Goal: Check status: Check status

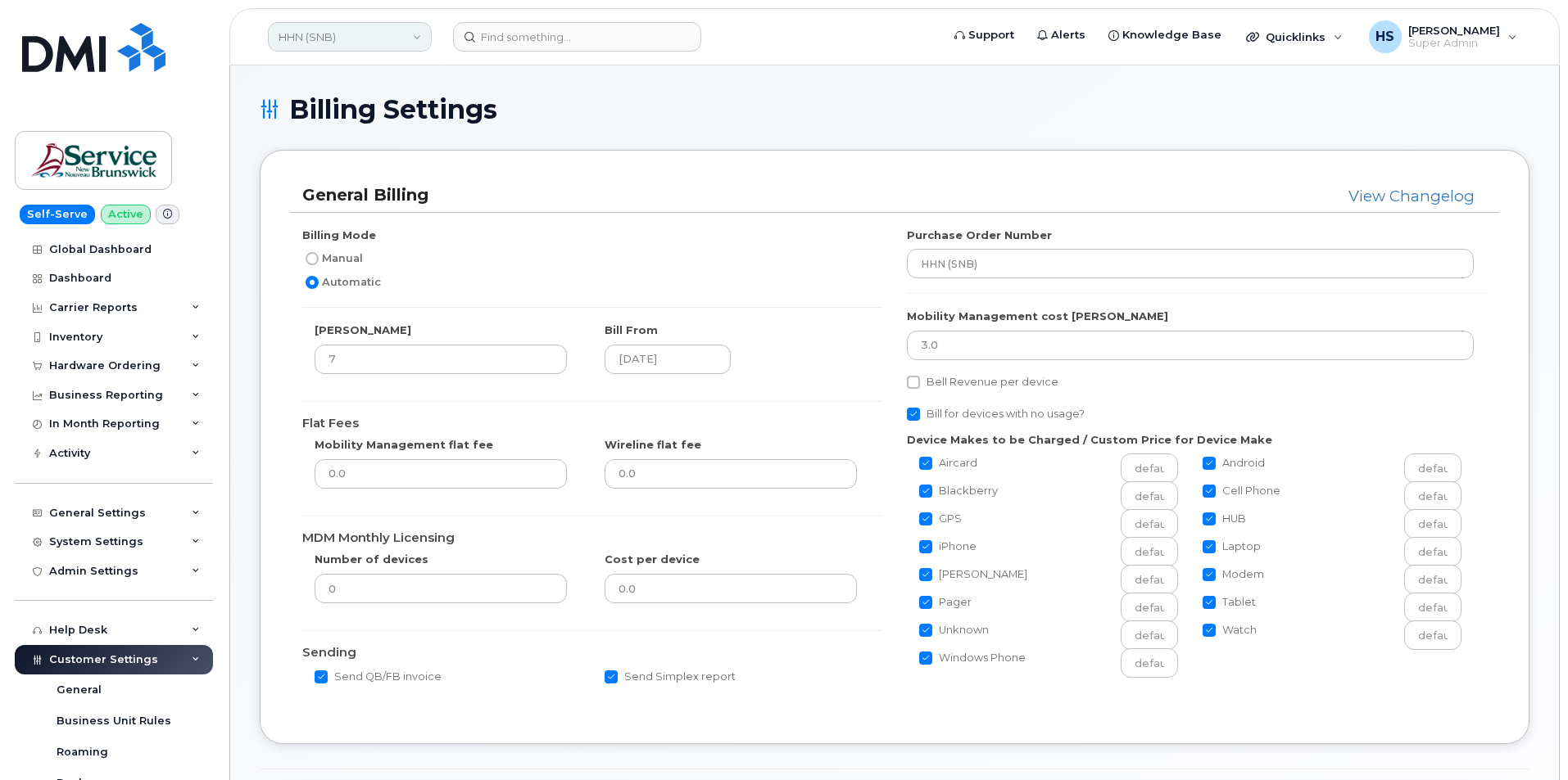
click at [378, 39] on link "HHN (SNB)" at bounding box center [350, 36] width 163 height 30
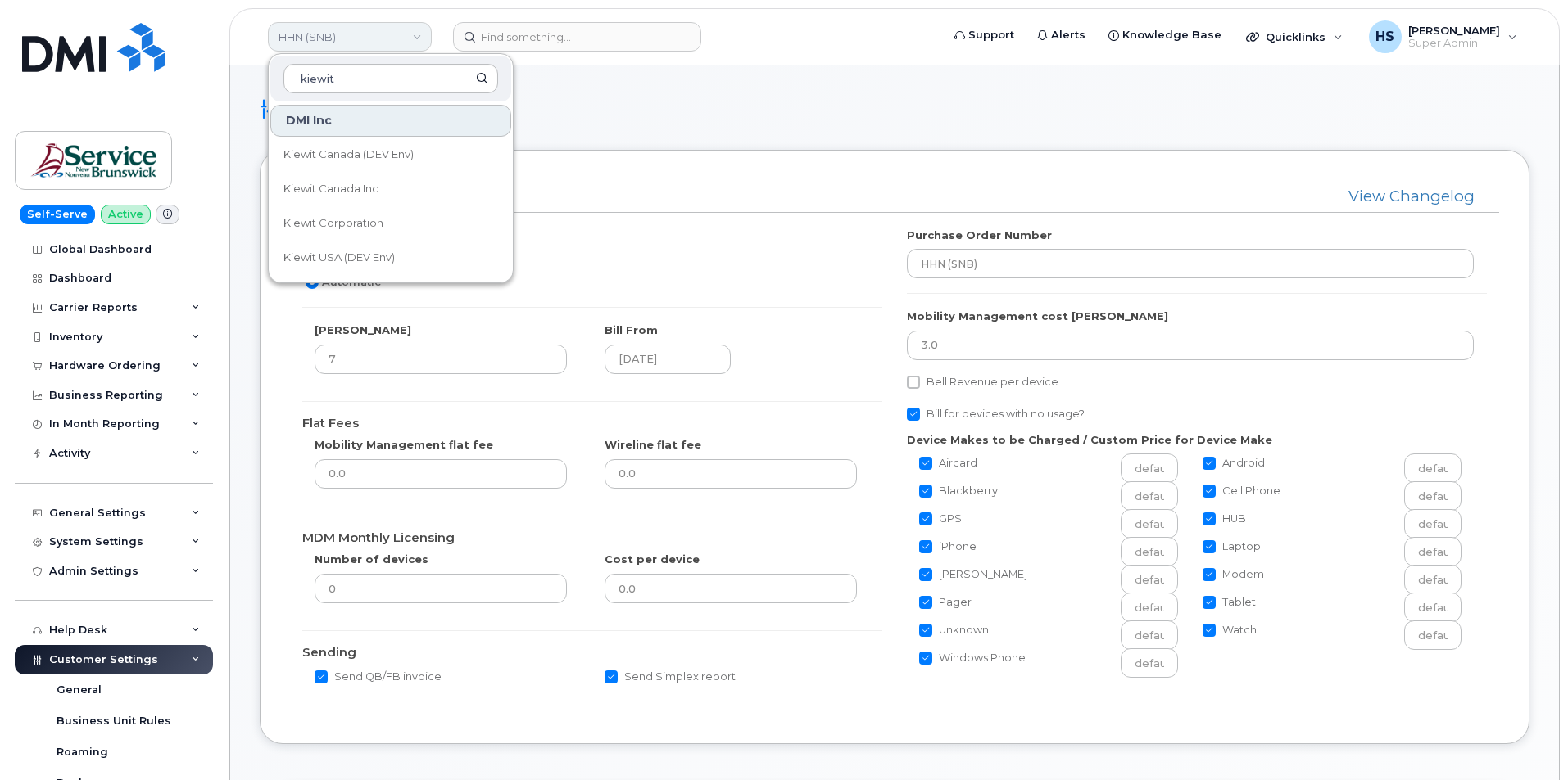
type input "kiewit"
click at [365, 187] on span "Kiewit Canada Inc" at bounding box center [331, 189] width 95 height 16
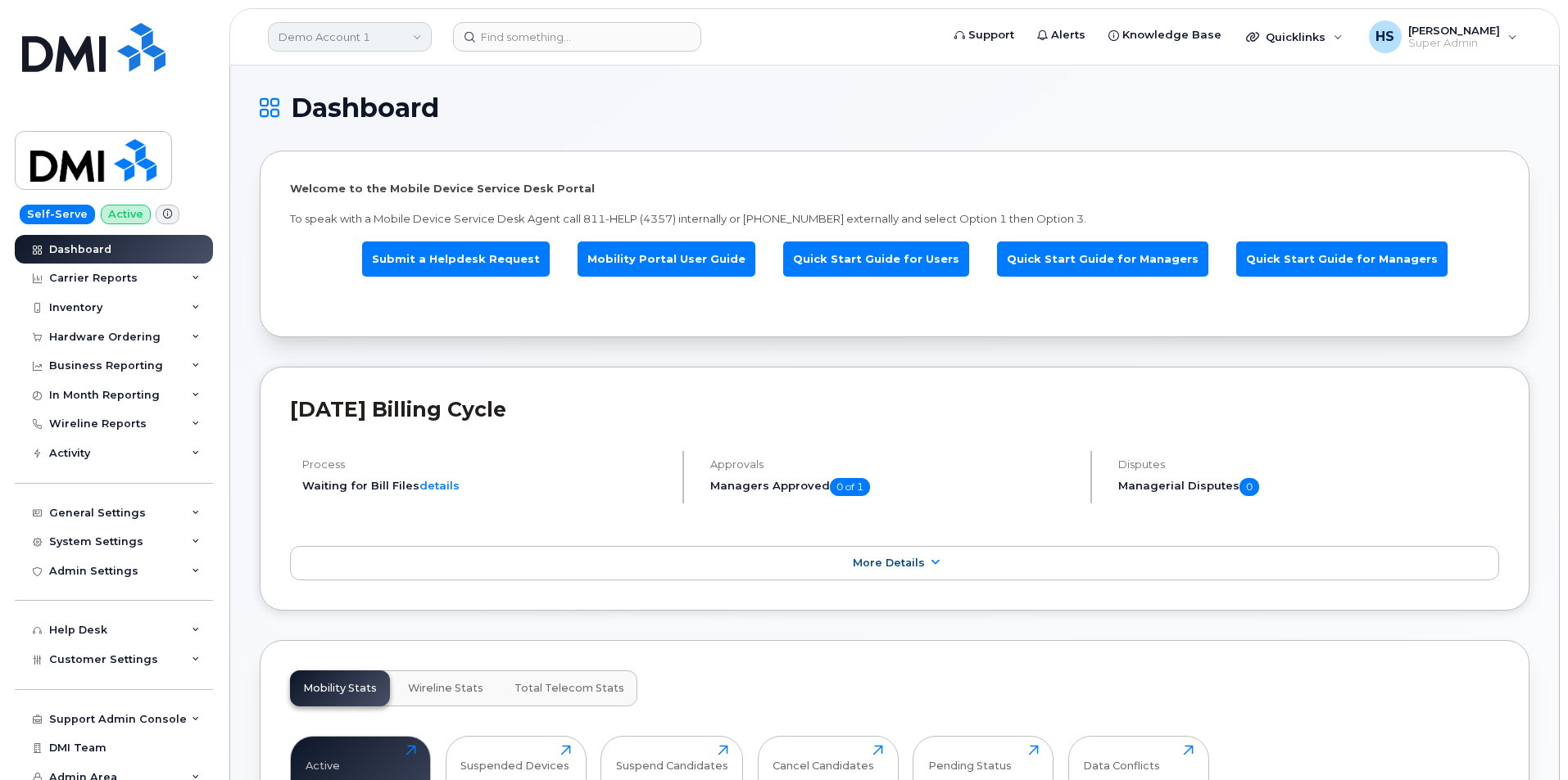
click at [338, 28] on link "Demo Account 1" at bounding box center [350, 36] width 163 height 30
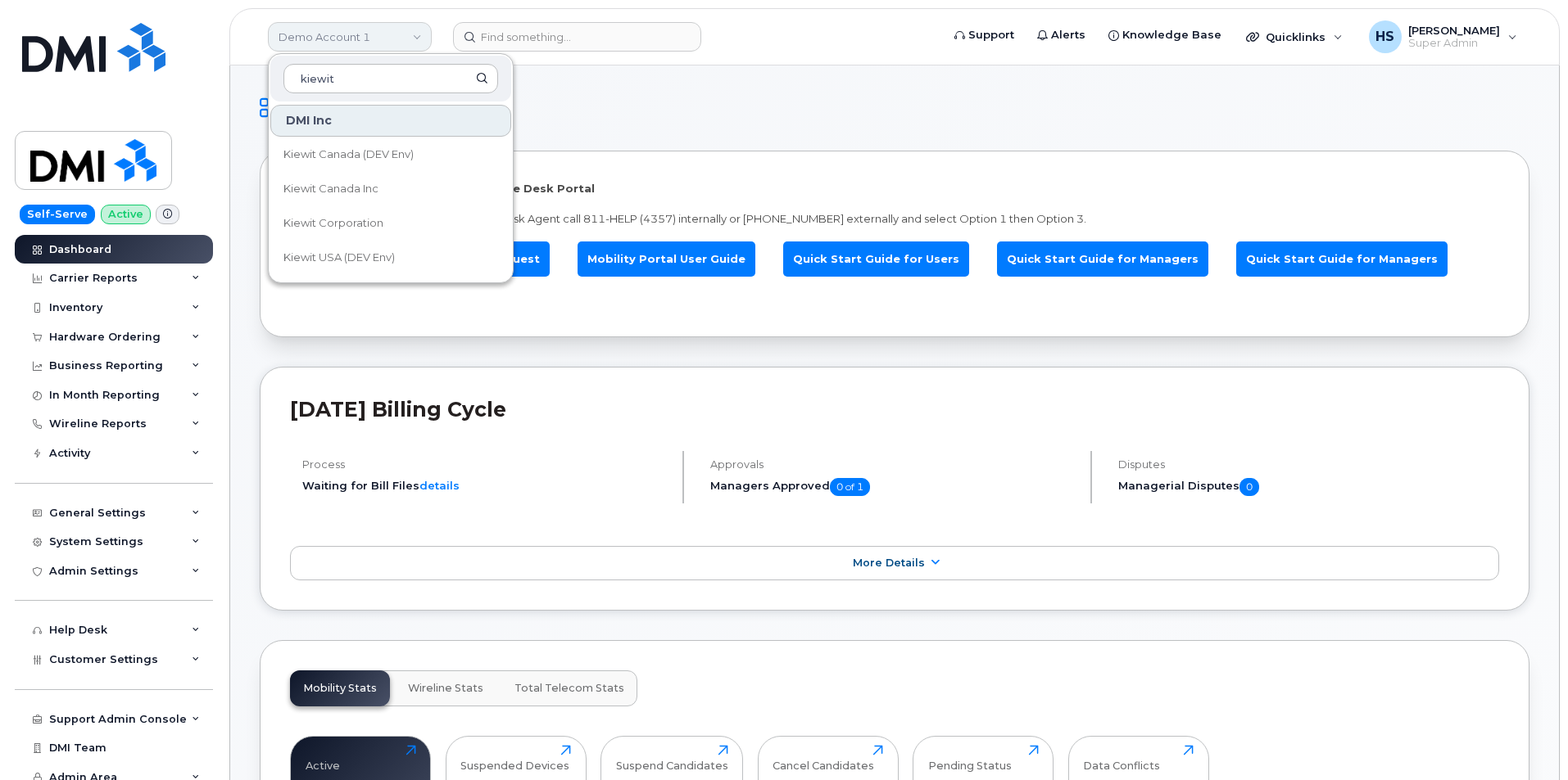
type input "kiewit"
click at [331, 189] on span "Kiewit Canada Inc" at bounding box center [331, 189] width 95 height 16
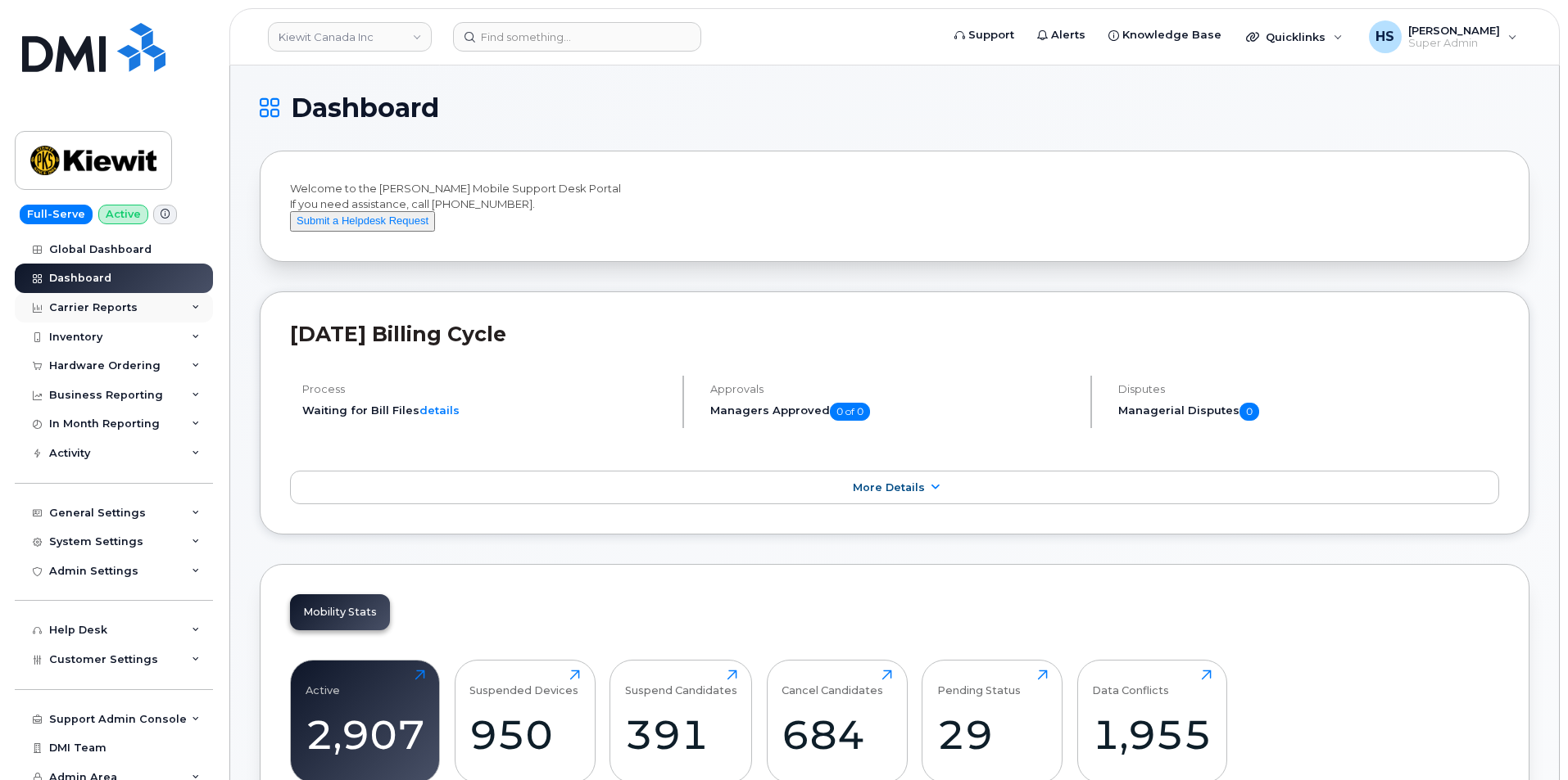
click at [125, 308] on div "Carrier Reports" at bounding box center [93, 308] width 89 height 14
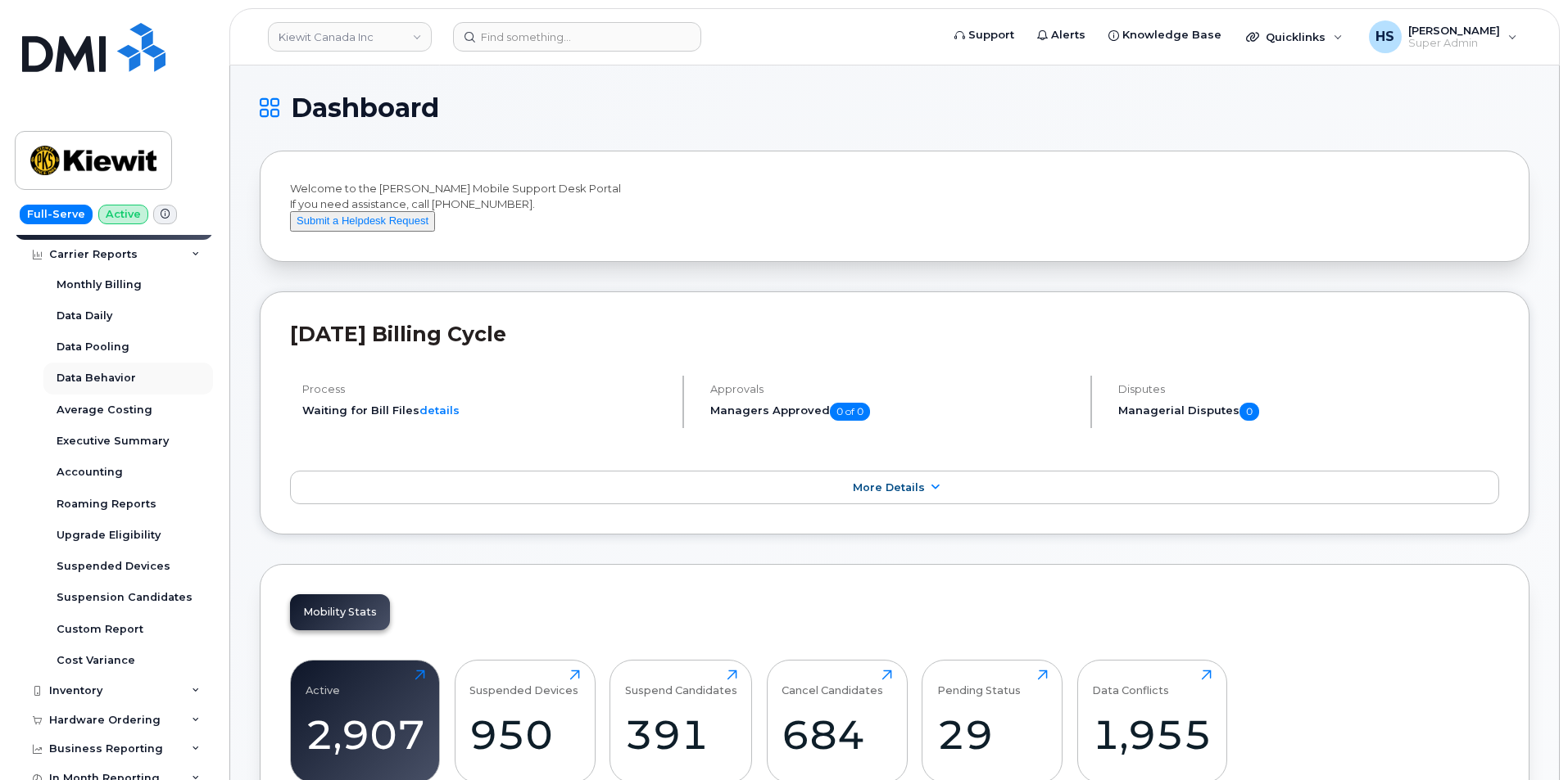
scroll to position [163, 0]
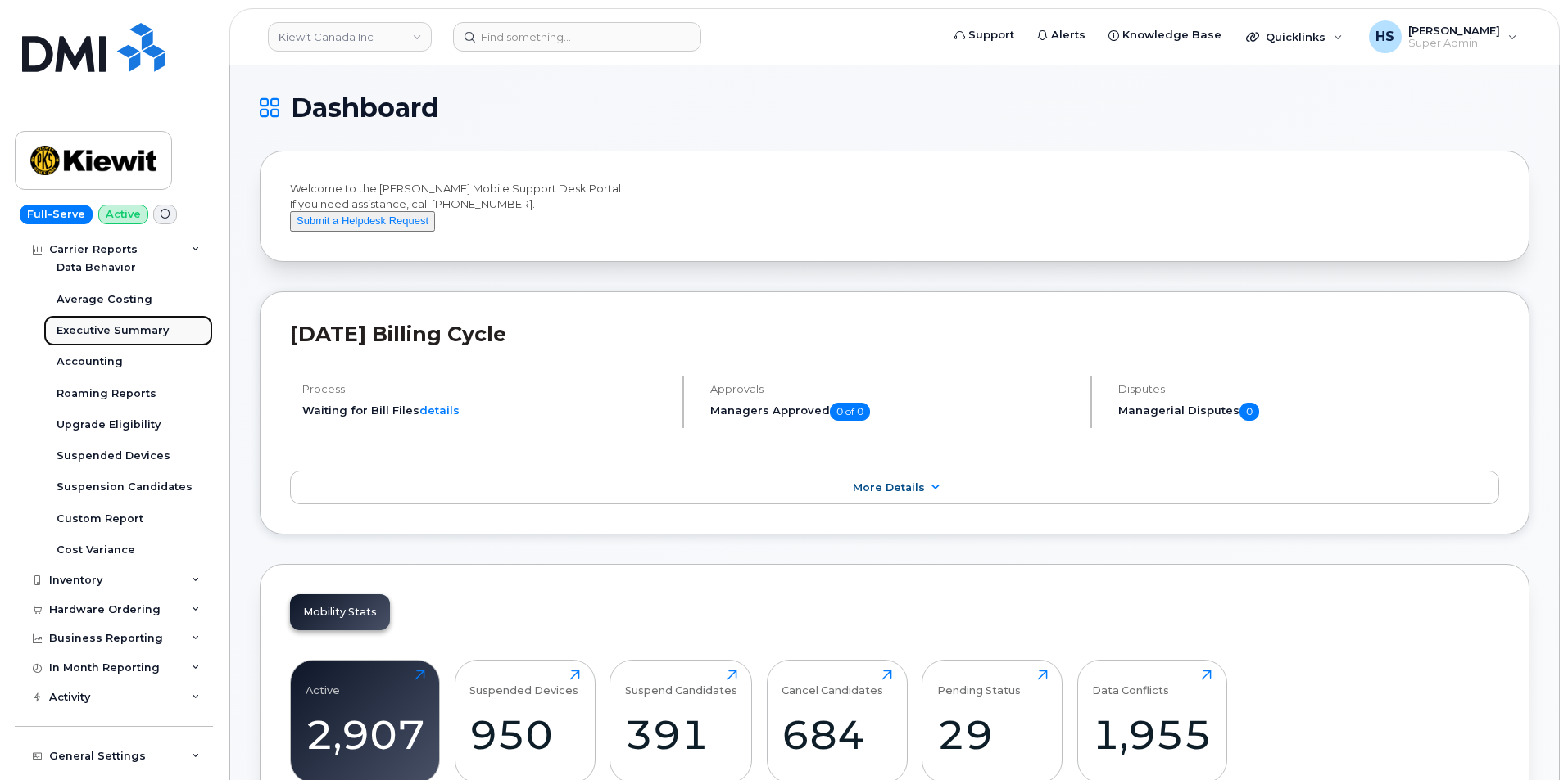
click at [114, 339] on link "Executive Summary" at bounding box center [128, 330] width 170 height 31
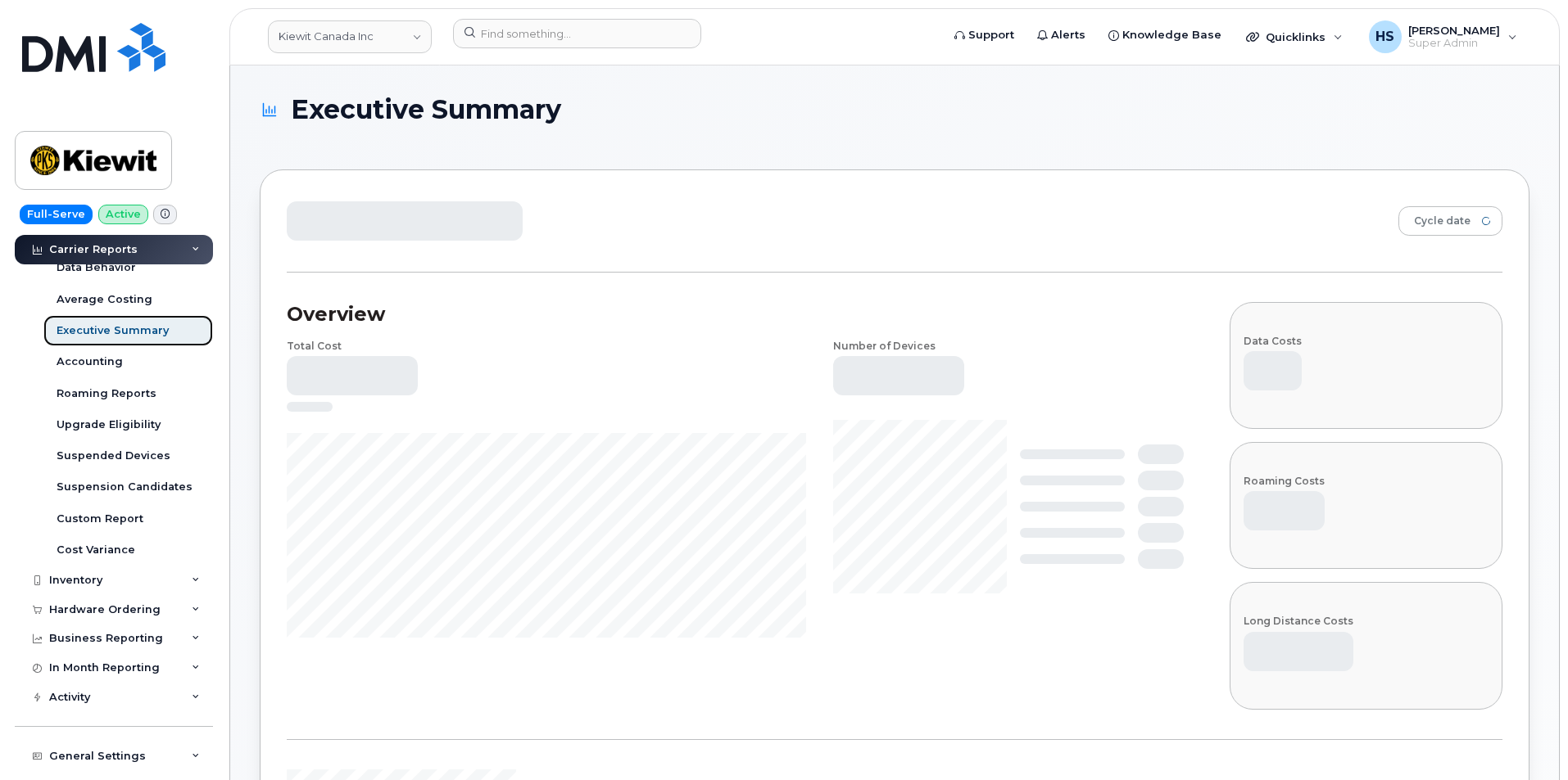
click at [133, 335] on div "Executive Summary" at bounding box center [113, 330] width 112 height 14
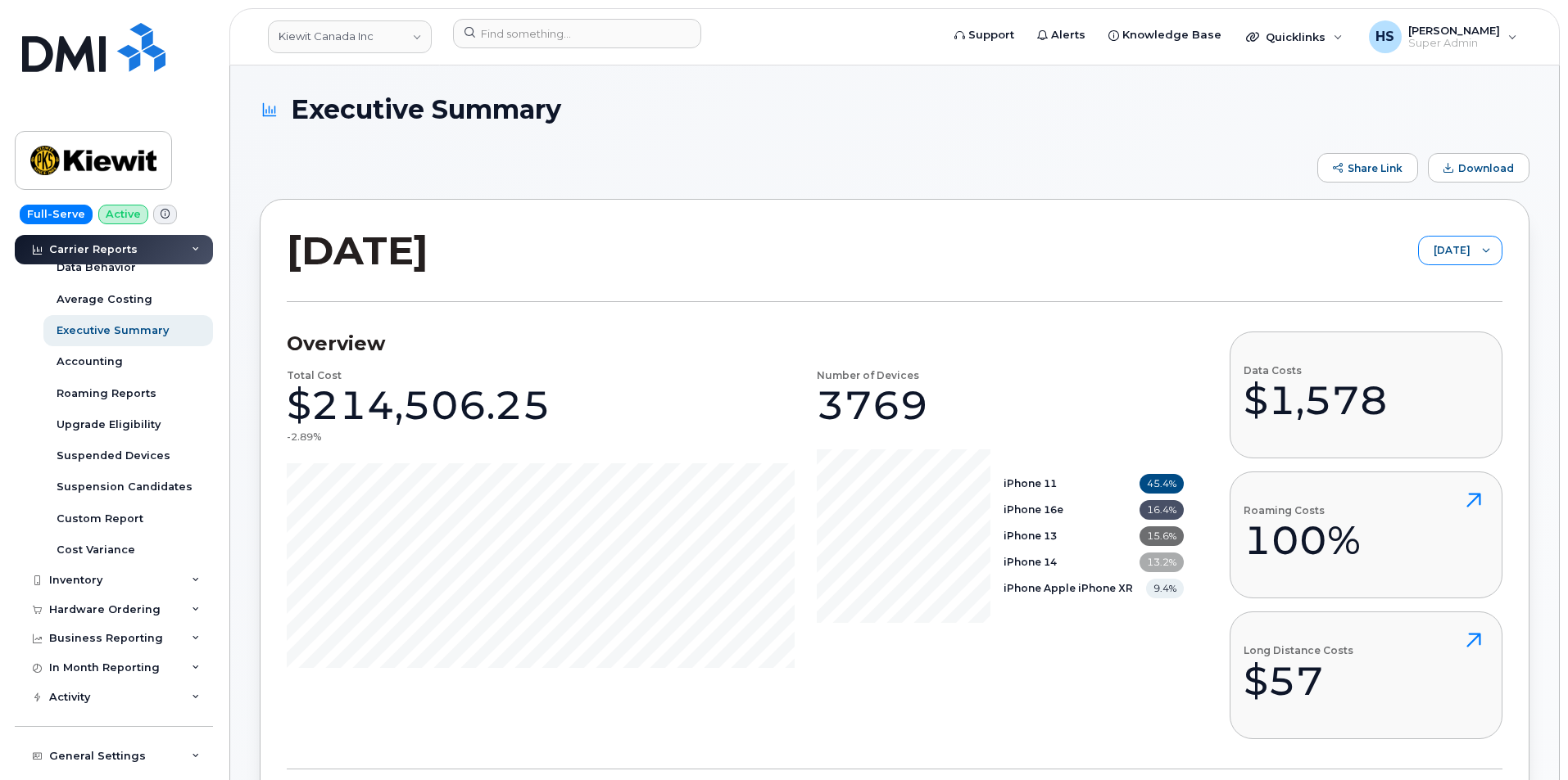
click at [1471, 243] on div at bounding box center [1486, 250] width 31 height 28
click at [1413, 343] on span "July 2025" at bounding box center [1402, 342] width 35 height 15
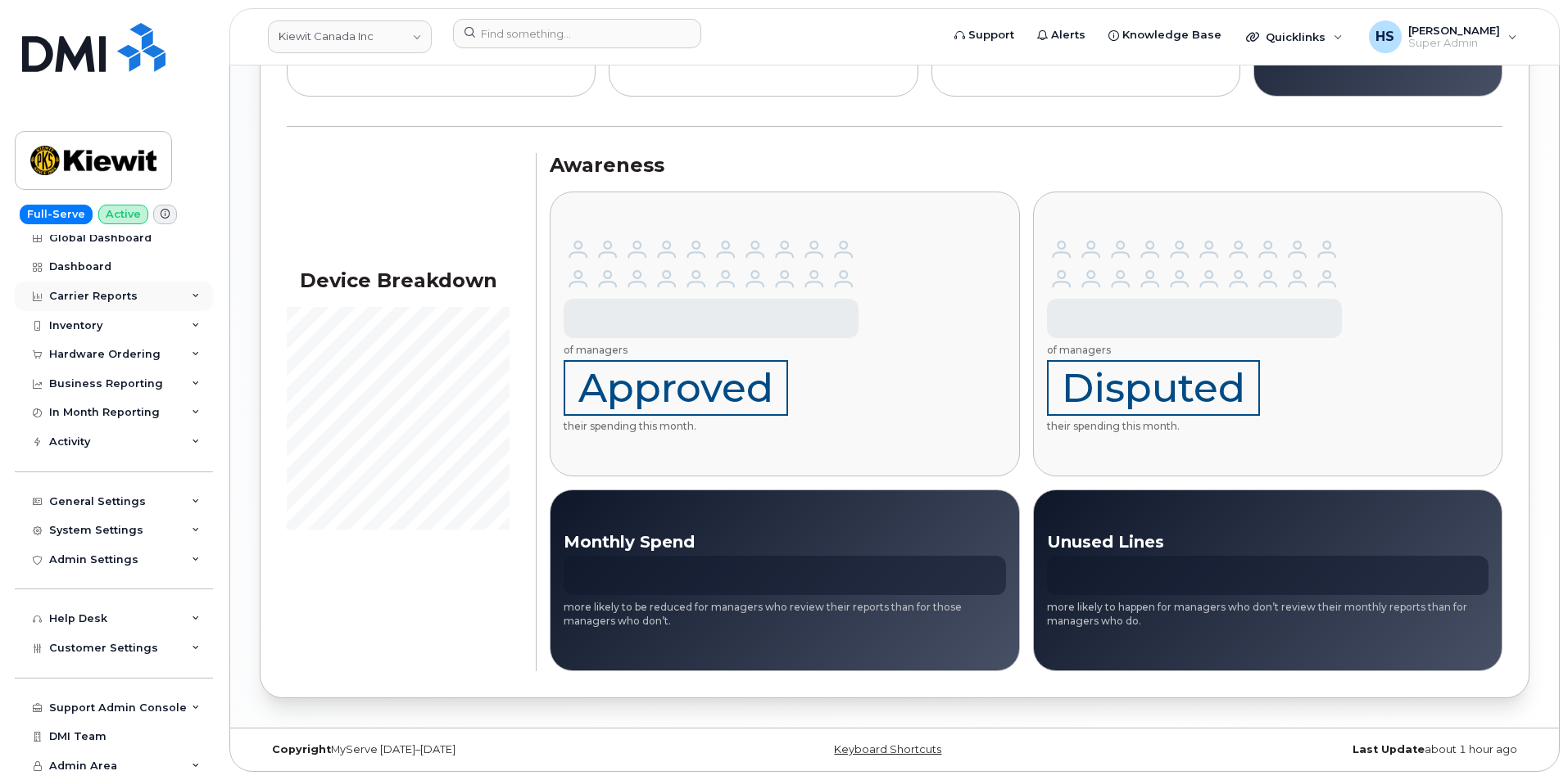
scroll to position [2501, 0]
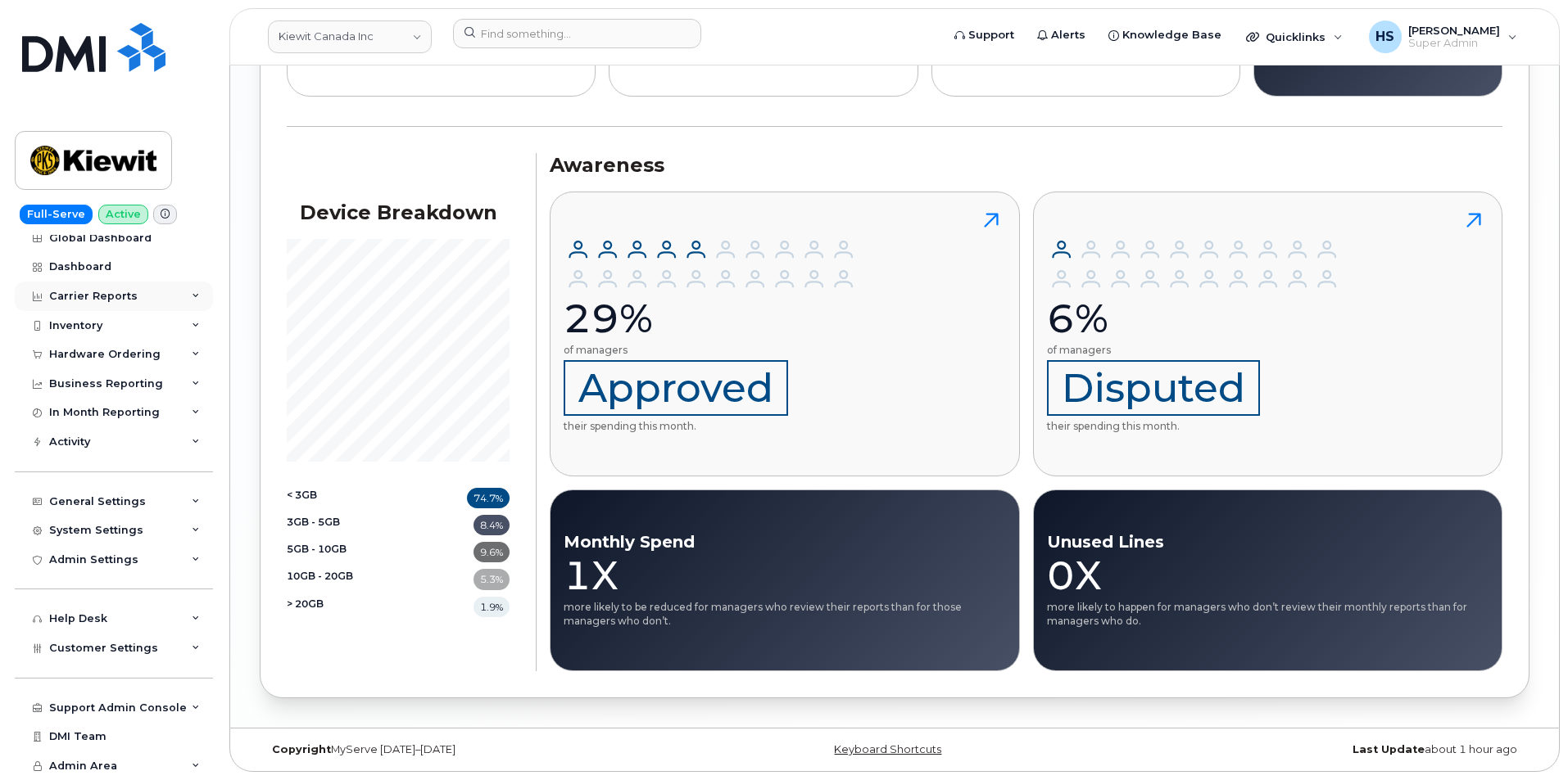
click at [80, 293] on div "Carrier Reports" at bounding box center [93, 296] width 89 height 14
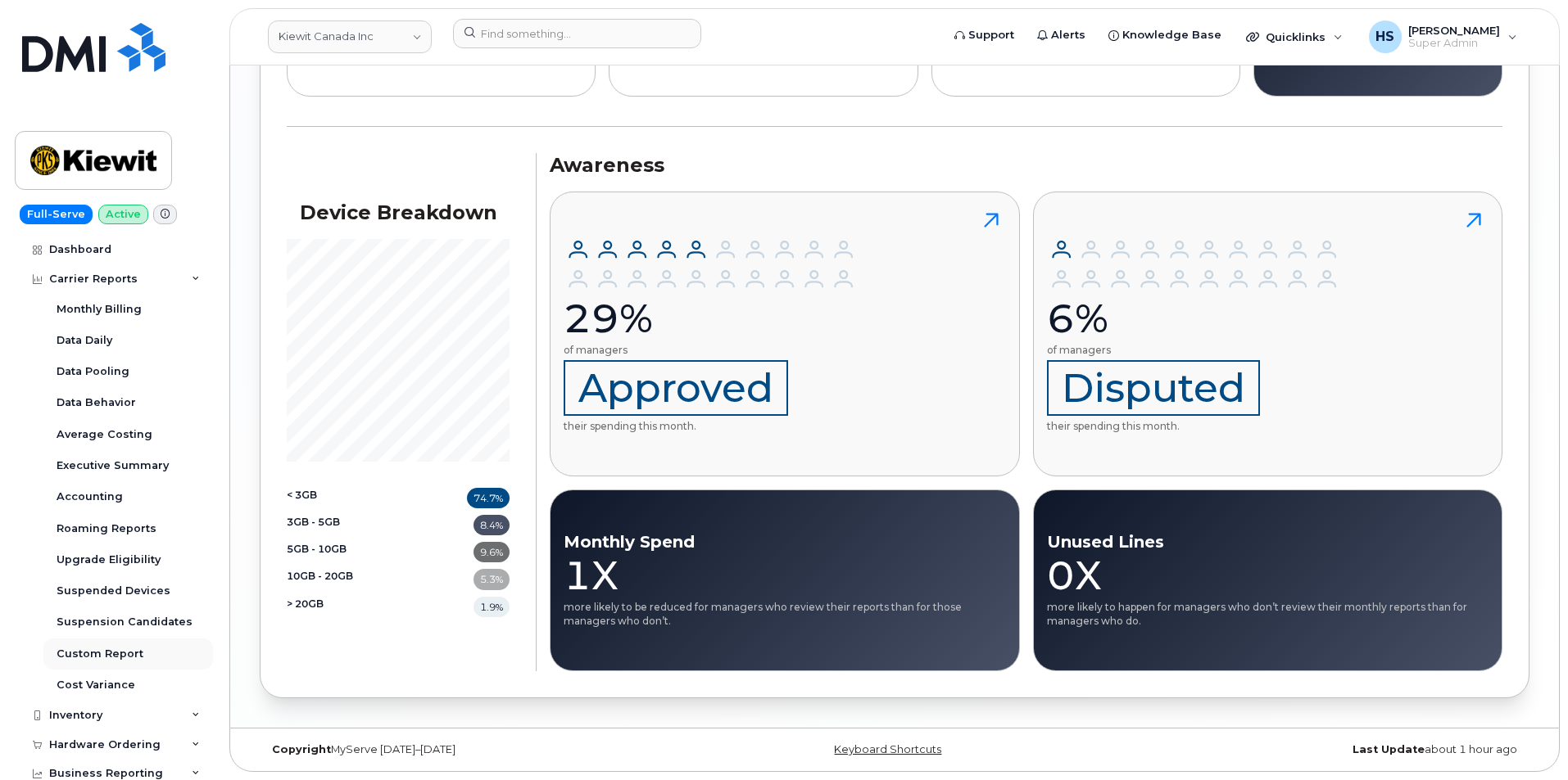
scroll to position [0, 0]
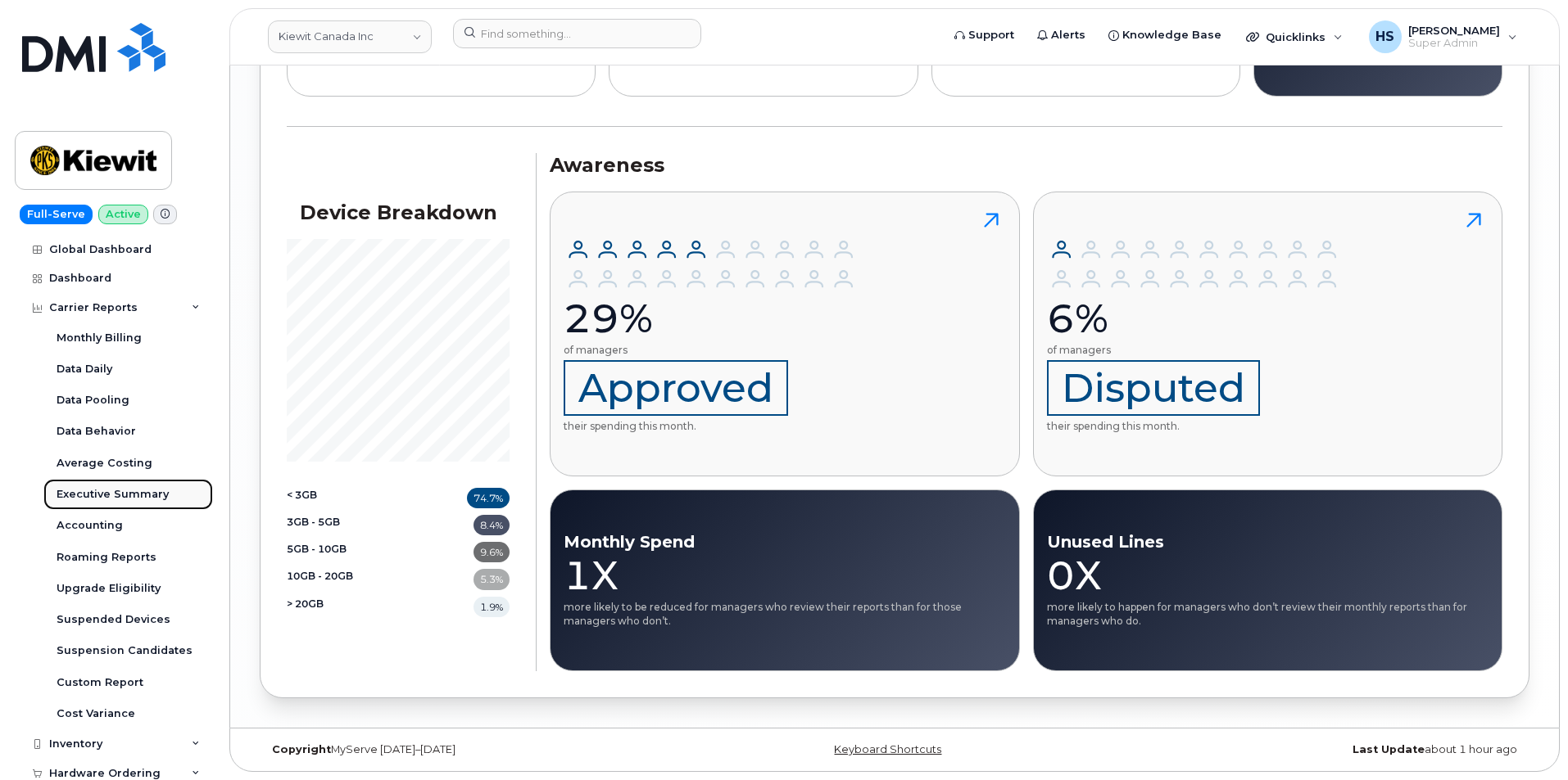
click at [118, 496] on div "Executive Summary" at bounding box center [113, 495] width 112 height 14
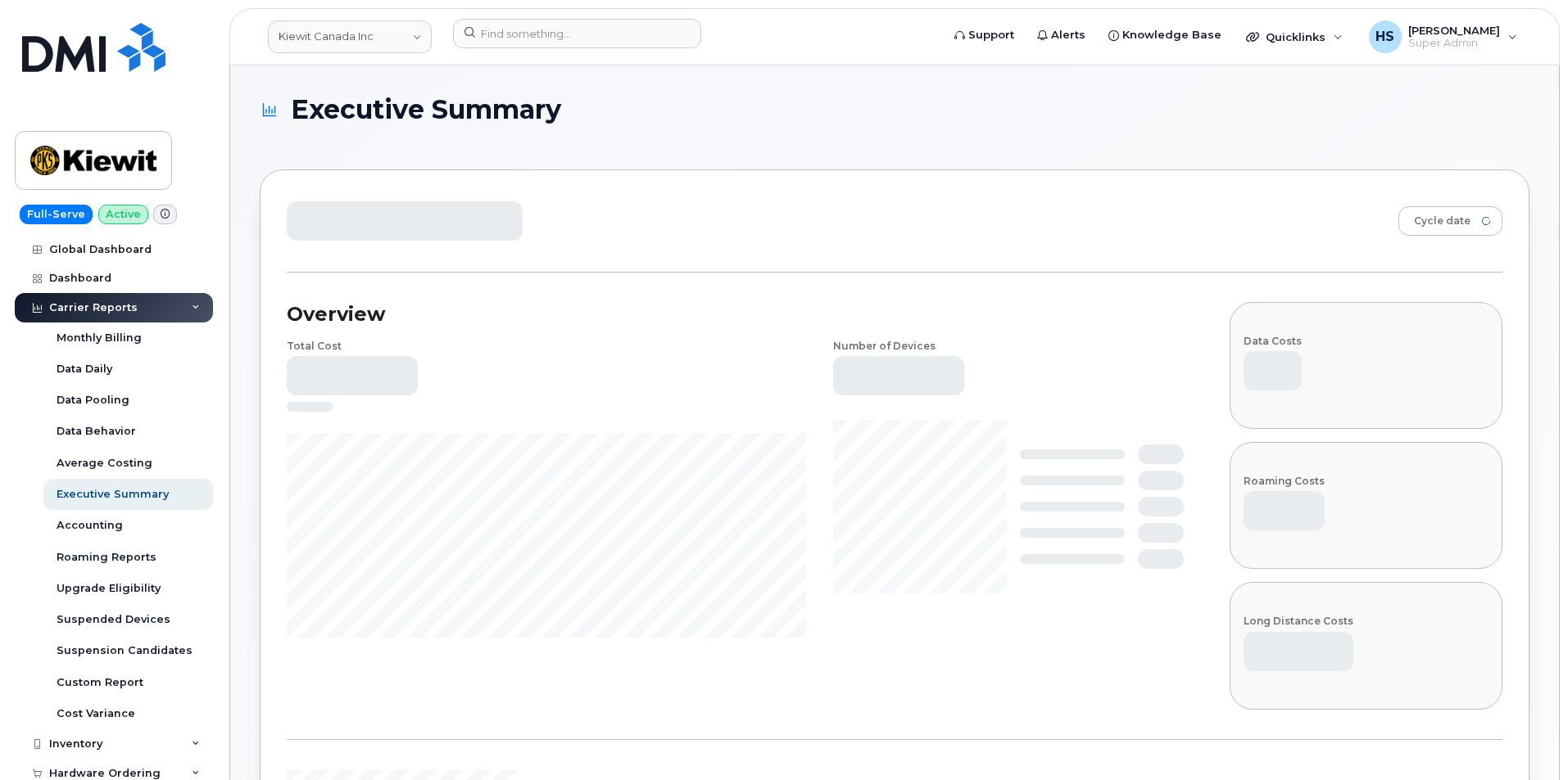
click at [102, 306] on div "Carrier Reports" at bounding box center [93, 308] width 89 height 14
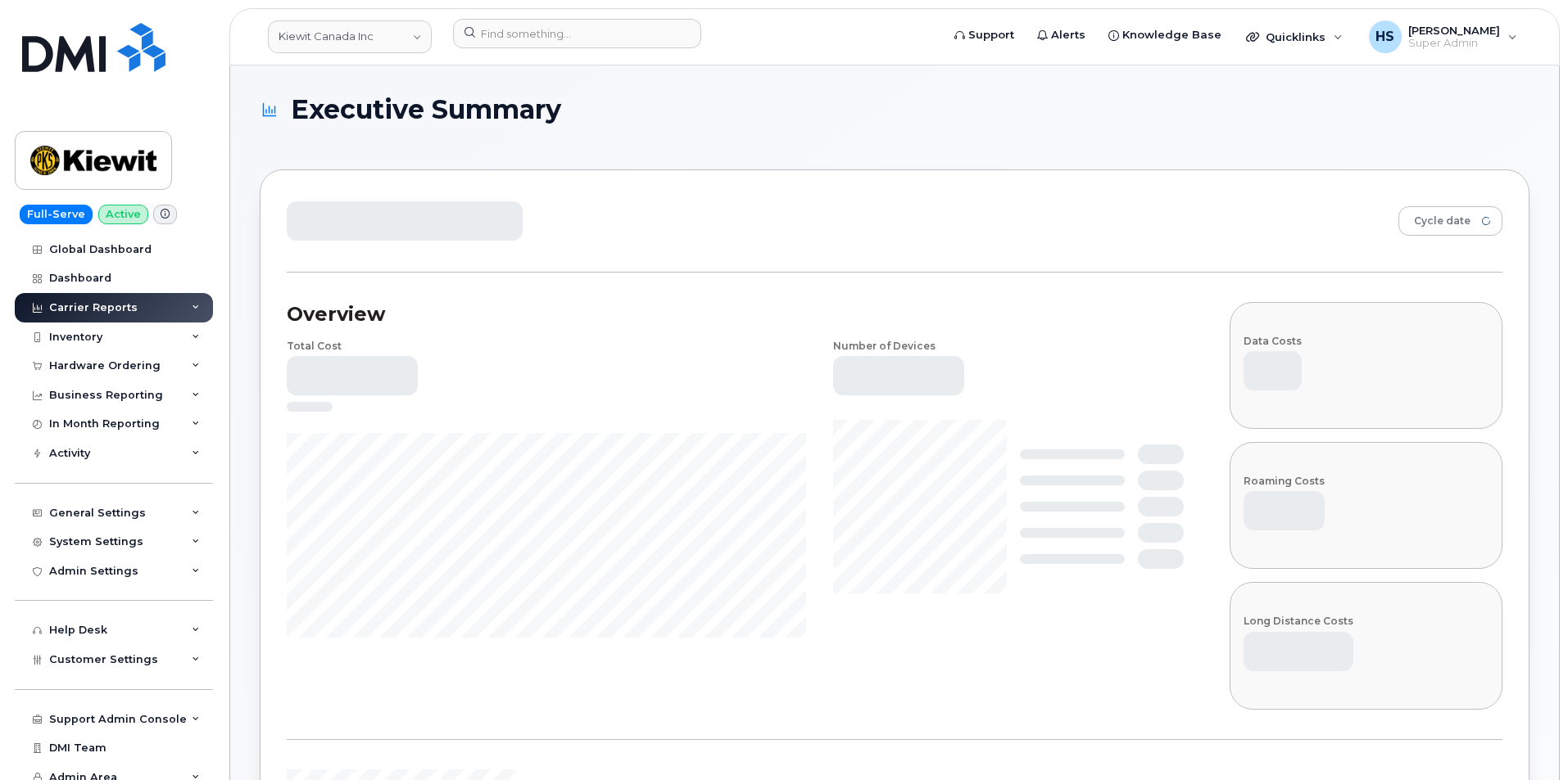
click at [102, 306] on div "Carrier Reports" at bounding box center [93, 308] width 89 height 14
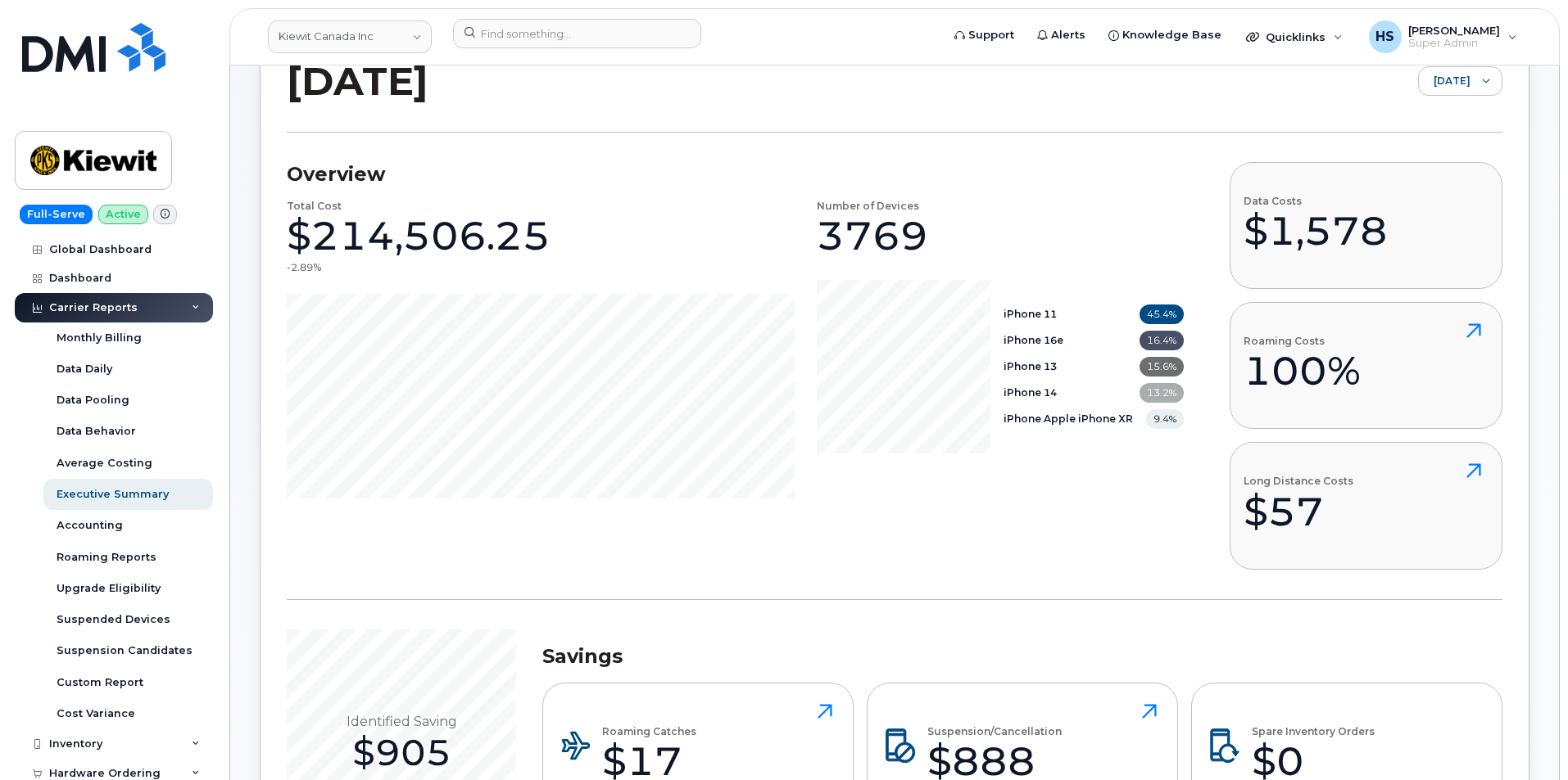
scroll to position [143, 0]
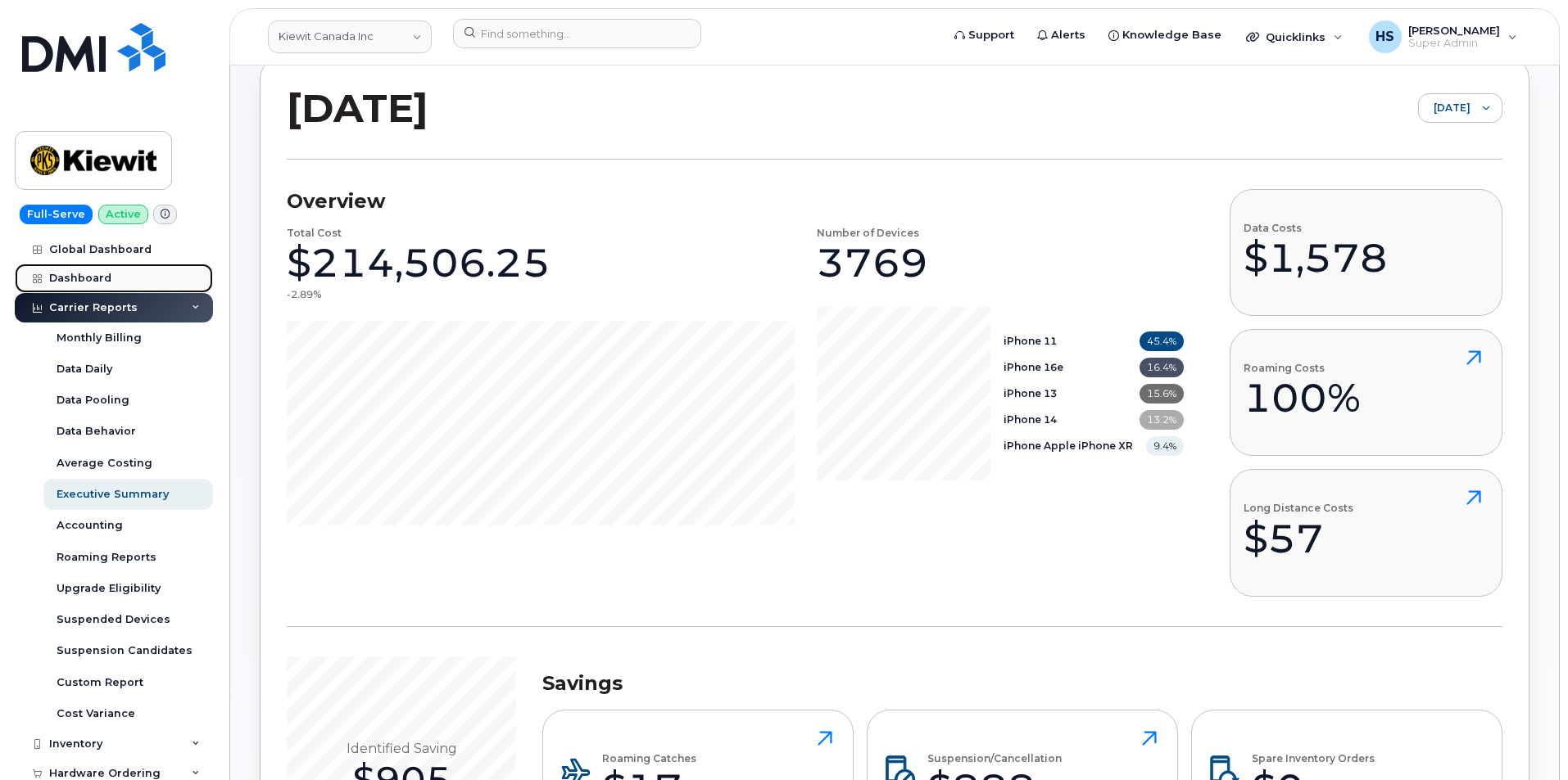
click at [98, 276] on div "Dashboard" at bounding box center [79, 278] width 62 height 14
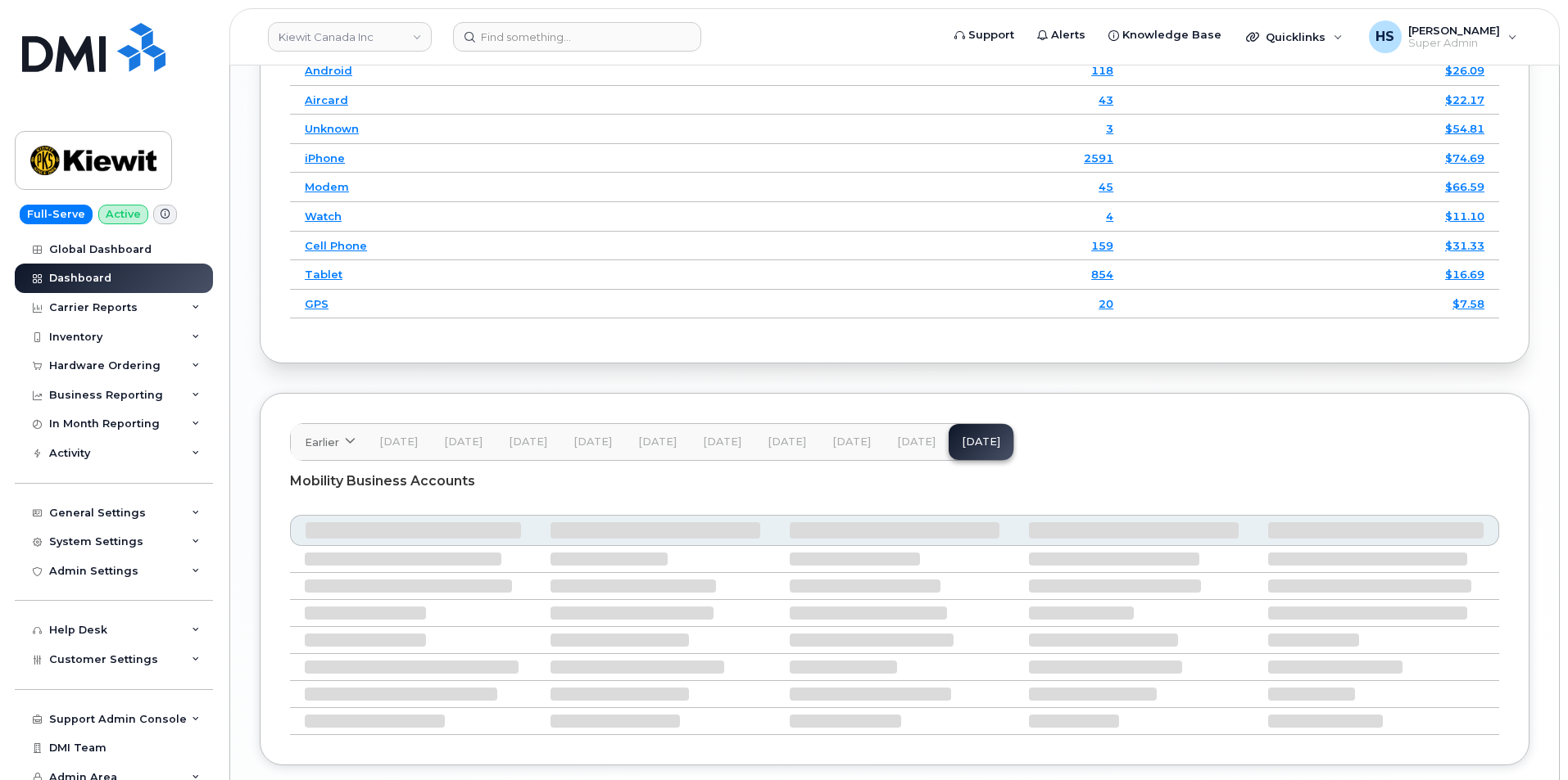
scroll to position [2396, 0]
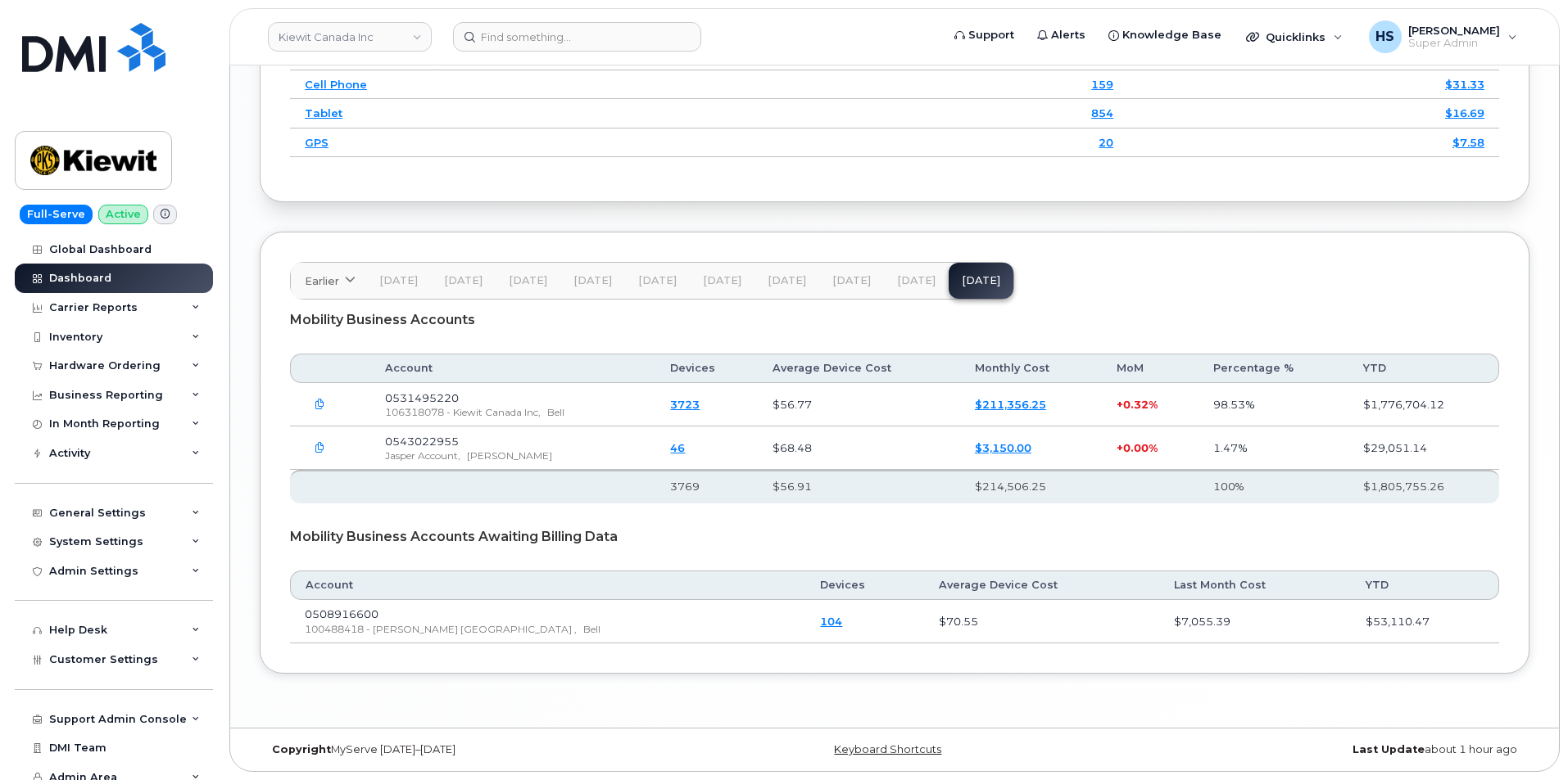
click at [897, 282] on span "[DATE]" at bounding box center [916, 281] width 39 height 14
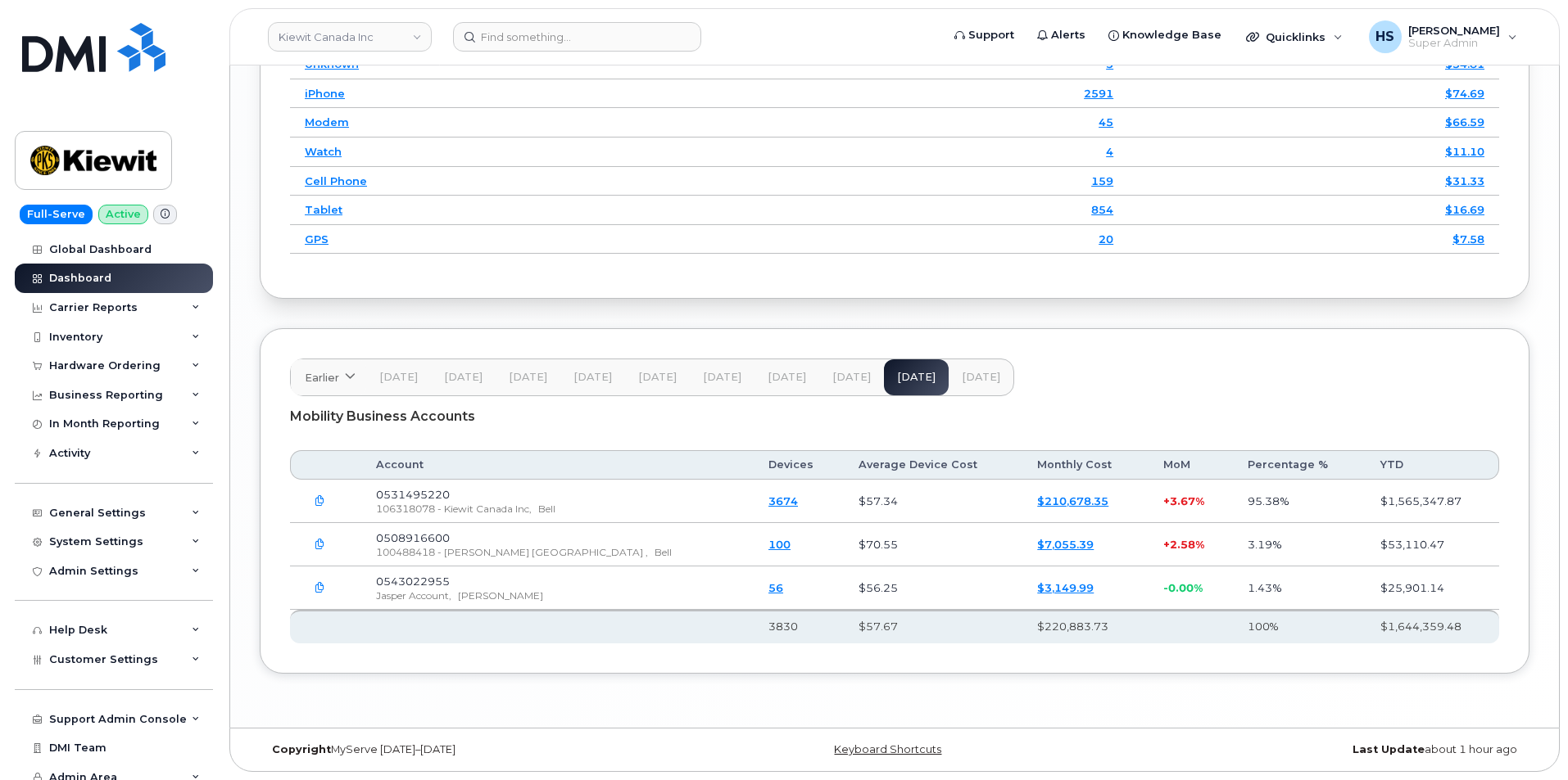
scroll to position [2369, 0]
click at [844, 353] on div "Earlier 2024 November October September August July June May April March Februa…" at bounding box center [894, 501] width 1270 height 346
click at [839, 372] on span "Jul 25" at bounding box center [851, 377] width 39 height 14
click at [910, 374] on span "Aug 25" at bounding box center [916, 377] width 39 height 14
